Goal: Task Accomplishment & Management: Complete application form

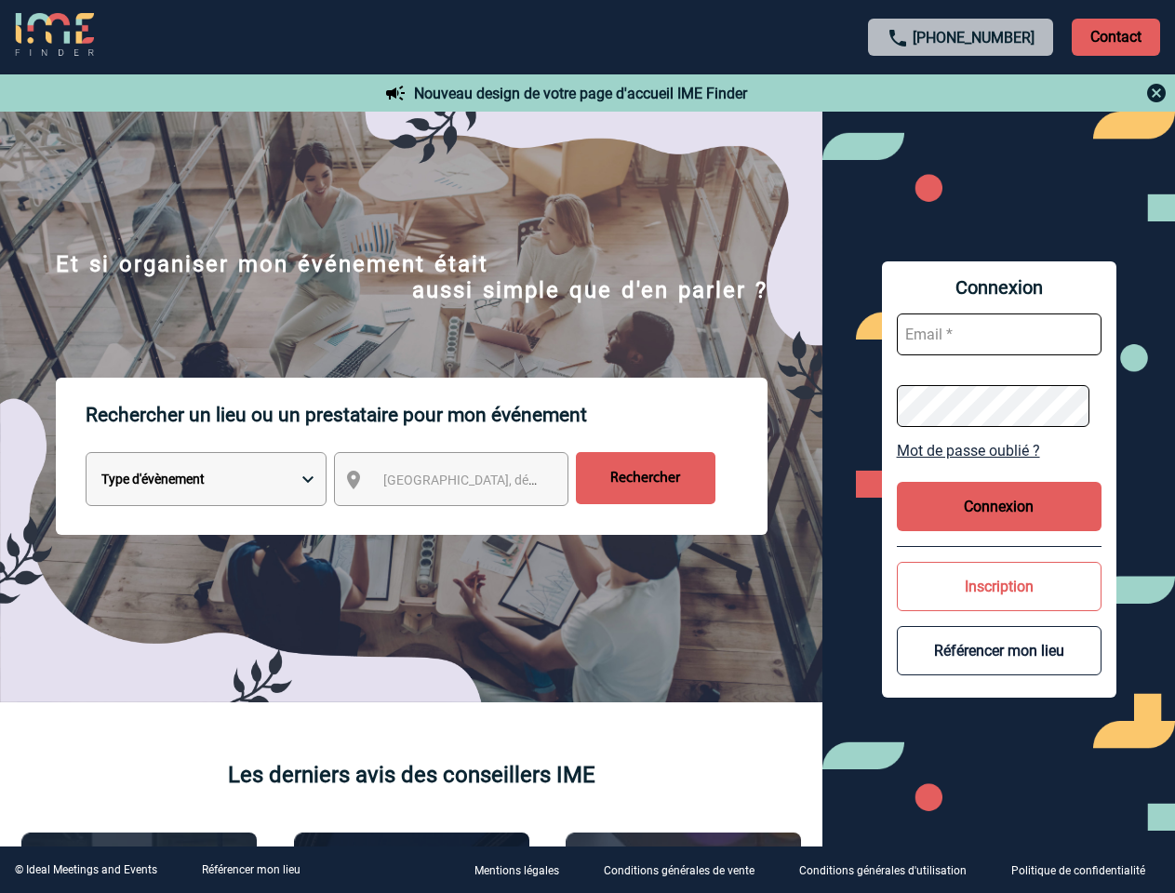
click at [587, 447] on p "Rechercher un lieu ou un prestataire pour mon événement" at bounding box center [427, 415] width 682 height 74
click at [1115, 36] on p "Contact" at bounding box center [1116, 37] width 88 height 37
click at [961, 93] on div at bounding box center [961, 93] width 414 height 22
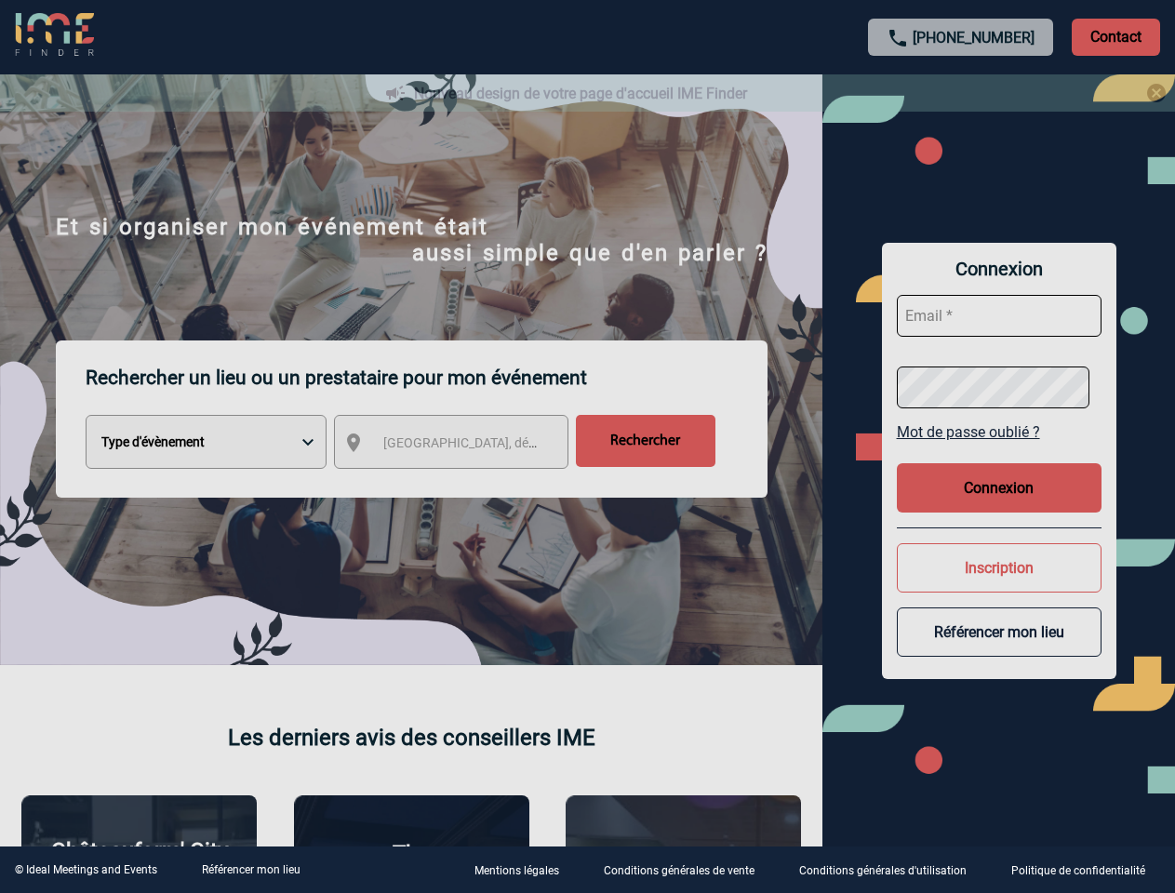
click at [468, 483] on div at bounding box center [587, 446] width 1175 height 893
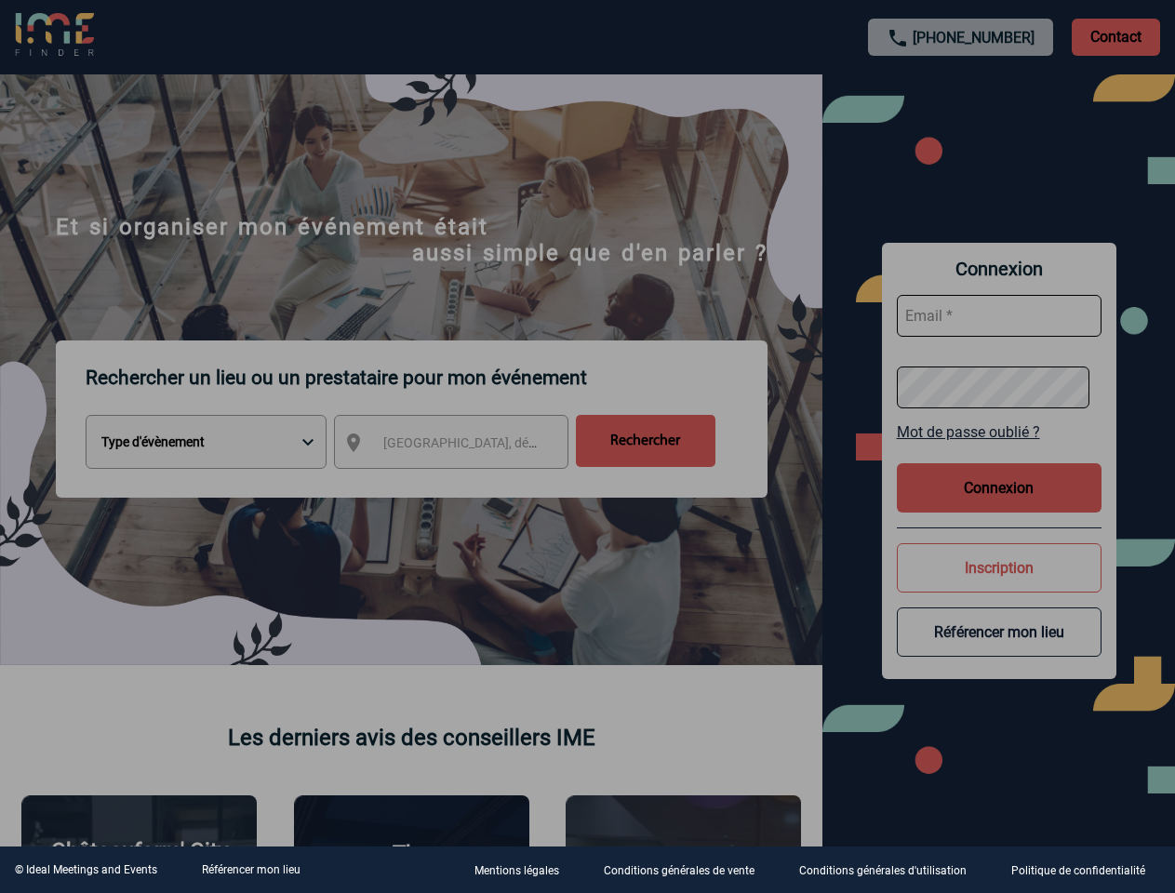
click at [999, 450] on div at bounding box center [587, 446] width 1175 height 893
click at [999, 506] on div at bounding box center [587, 446] width 1175 height 893
click at [999, 586] on div at bounding box center [587, 446] width 1175 height 893
click at [999, 650] on div at bounding box center [587, 446] width 1175 height 893
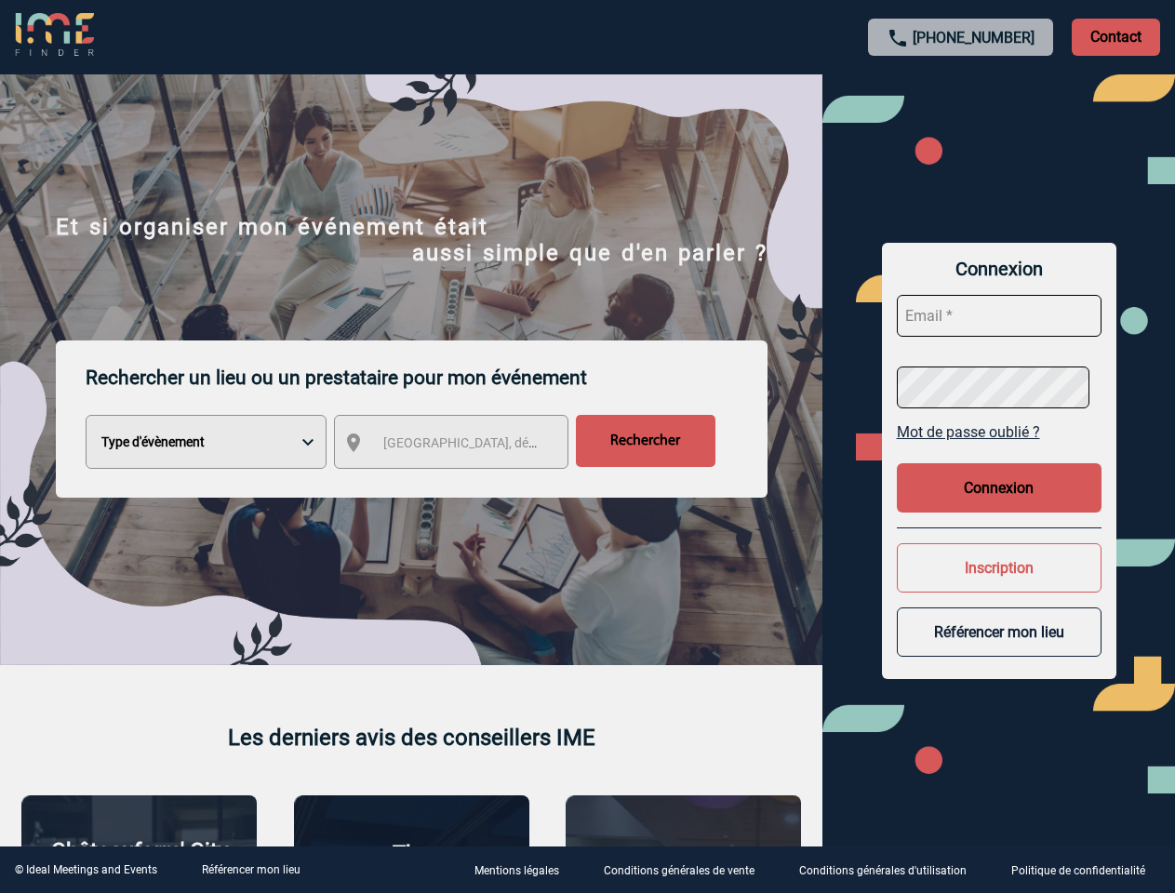
click at [250, 870] on link "Référencer mon lieu" at bounding box center [251, 869] width 99 height 13
